Goal: Transaction & Acquisition: Download file/media

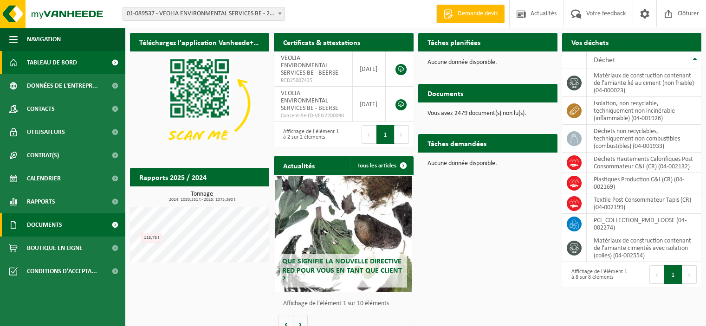
click at [51, 220] on span "Documents" at bounding box center [44, 225] width 35 height 23
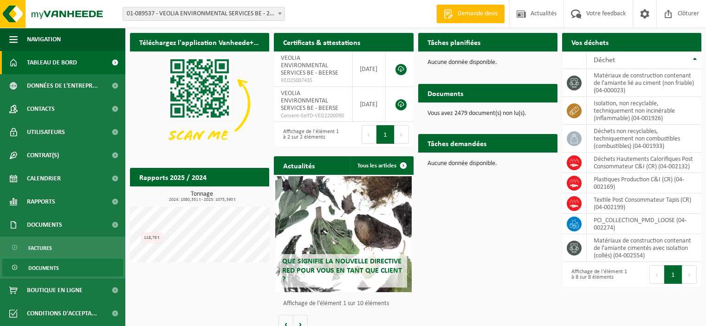
click at [56, 270] on span "Documents" at bounding box center [43, 269] width 31 height 18
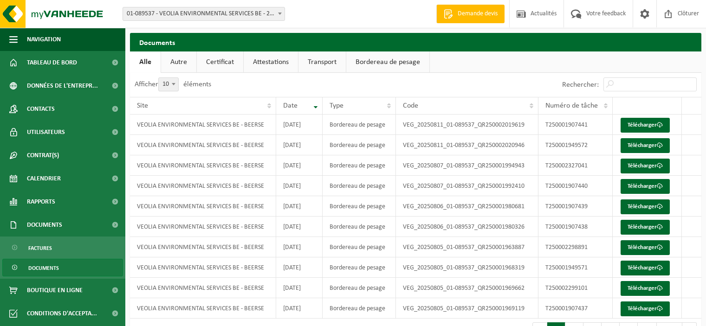
click at [279, 13] on b at bounding box center [280, 14] width 4 height 2
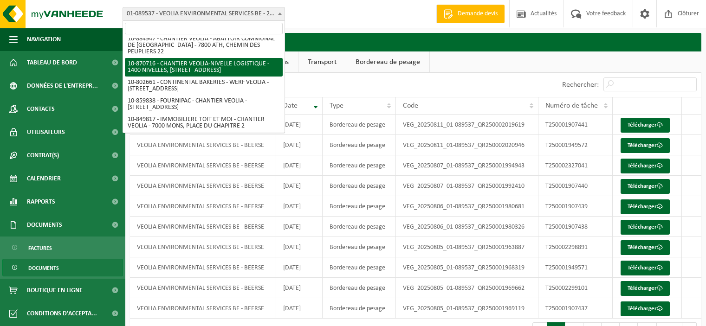
scroll to position [449, 0]
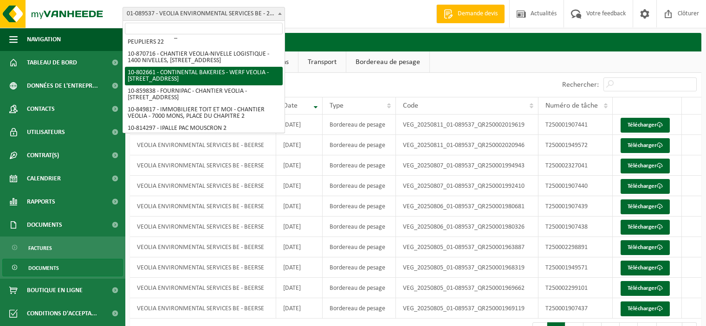
select select "34041"
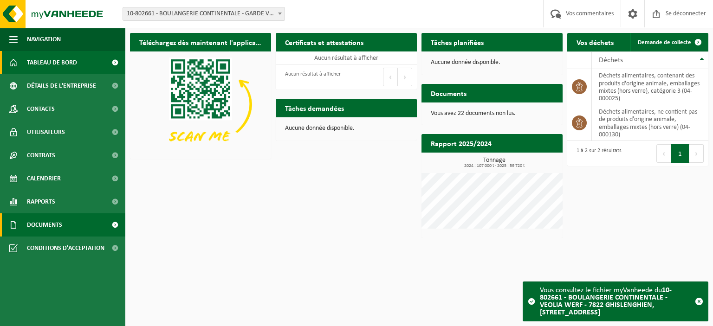
click at [78, 222] on link "Documents" at bounding box center [62, 225] width 125 height 23
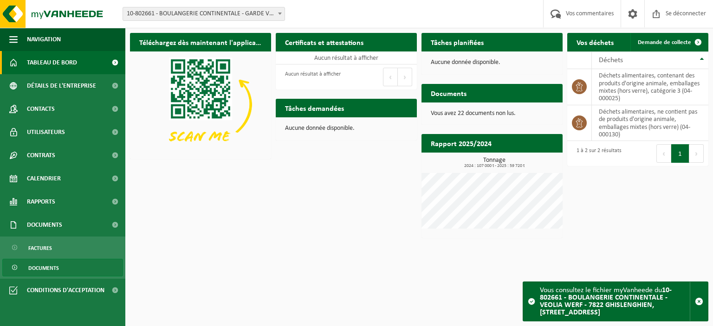
click at [73, 271] on link "Documents" at bounding box center [62, 268] width 121 height 18
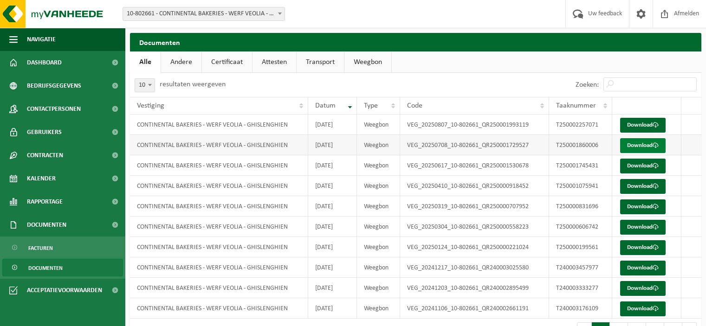
click at [632, 146] on link "Download" at bounding box center [642, 145] width 45 height 15
click at [627, 125] on link "Download" at bounding box center [642, 125] width 45 height 15
